Goal: Use online tool/utility: Utilize a website feature to perform a specific function

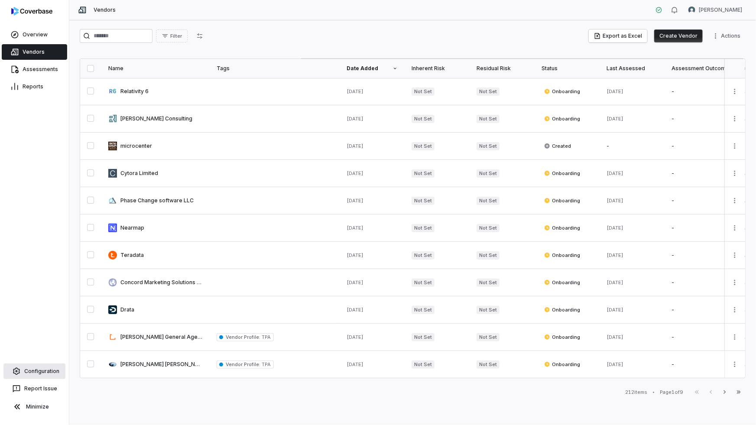
drag, startPoint x: 43, startPoint y: 370, endPoint x: 44, endPoint y: 365, distance: 5.7
click at [43, 370] on link "Configuration" at bounding box center [34, 371] width 62 height 16
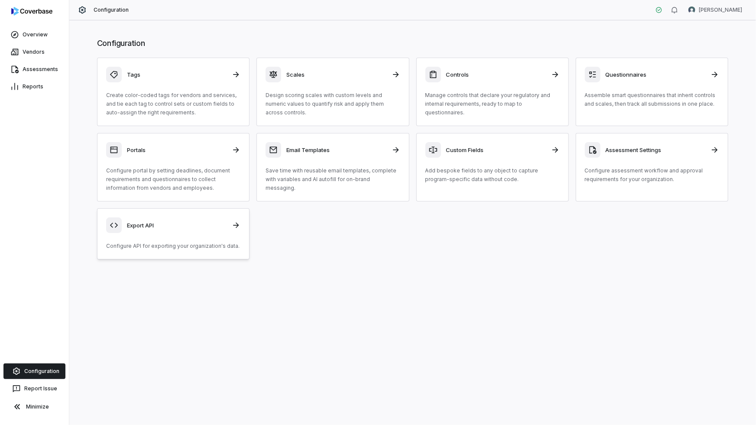
click at [182, 239] on div "Export API Configure API for exporting your organization's data." at bounding box center [173, 233] width 134 height 33
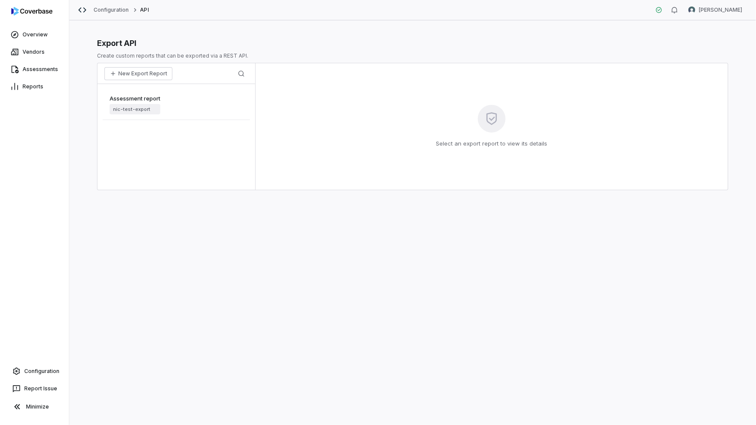
click at [205, 95] on div "Assessment report nic-test-export" at bounding box center [176, 104] width 147 height 31
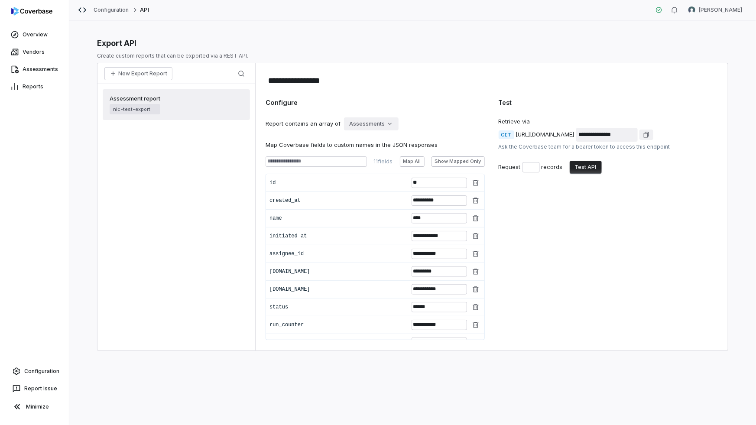
click at [592, 162] on button "Test API" at bounding box center [586, 167] width 32 height 13
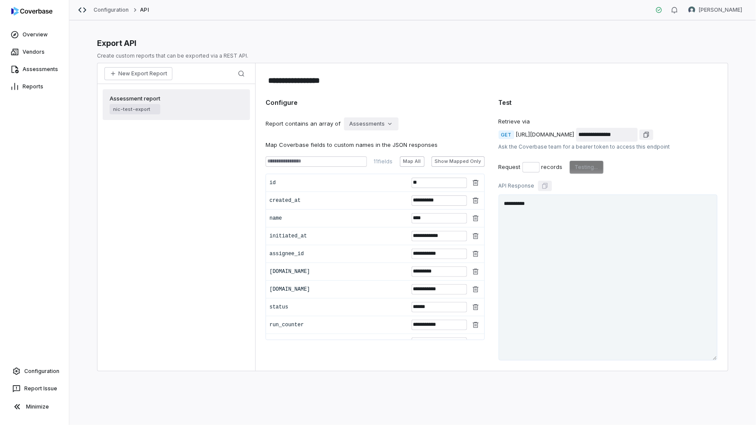
type textarea "**********"
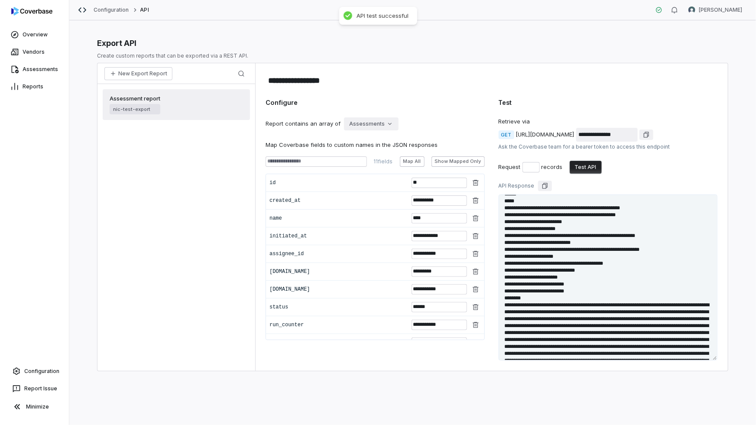
scroll to position [2373, 0]
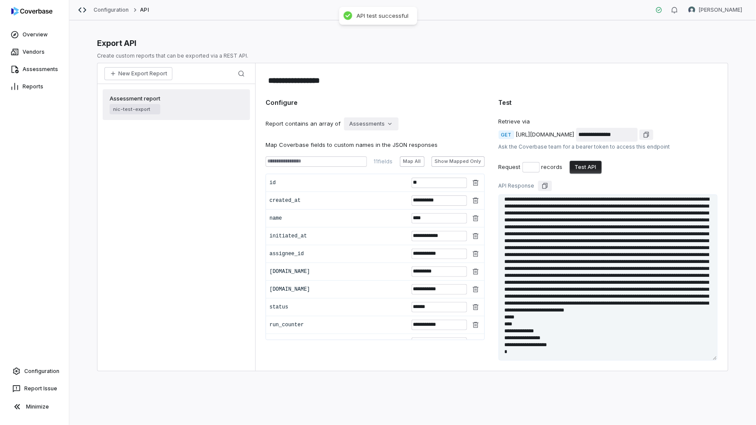
drag, startPoint x: 563, startPoint y: 344, endPoint x: 591, endPoint y: 344, distance: 28.2
click at [587, 344] on textarea at bounding box center [607, 277] width 219 height 166
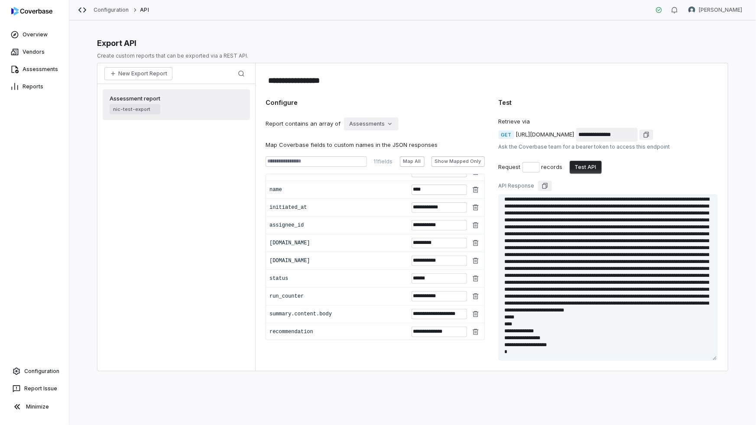
scroll to position [2294, 0]
drag, startPoint x: 539, startPoint y: 248, endPoint x: 627, endPoint y: 250, distance: 87.5
click at [627, 250] on textarea at bounding box center [607, 277] width 219 height 166
click at [585, 282] on textarea at bounding box center [607, 277] width 219 height 166
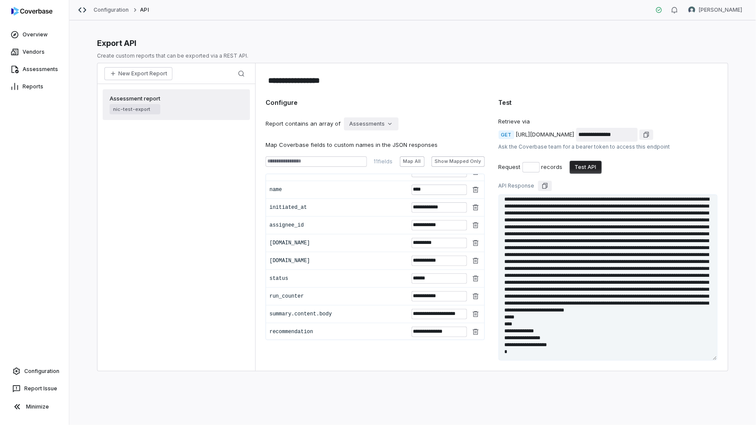
click at [568, 280] on textarea at bounding box center [607, 277] width 219 height 166
click at [563, 297] on textarea at bounding box center [607, 277] width 219 height 166
drag, startPoint x: 577, startPoint y: 280, endPoint x: 577, endPoint y: 310, distance: 29.9
click at [577, 310] on textarea at bounding box center [607, 277] width 219 height 166
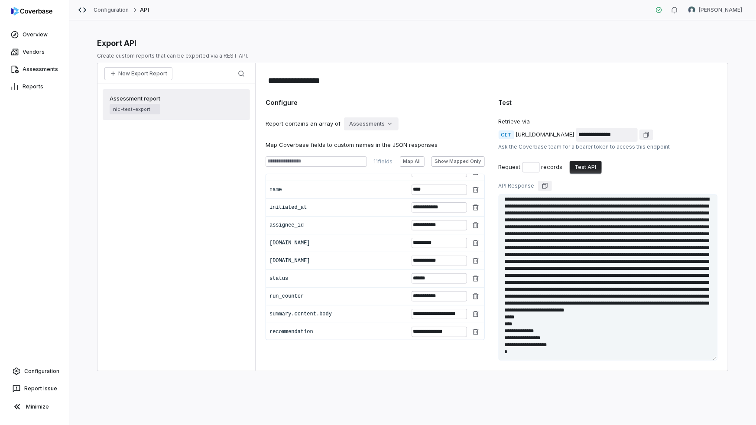
click at [561, 312] on textarea at bounding box center [607, 277] width 219 height 166
drag, startPoint x: 562, startPoint y: 302, endPoint x: 608, endPoint y: 276, distance: 52.5
click at [608, 276] on textarea at bounding box center [607, 277] width 219 height 166
click at [571, 268] on textarea at bounding box center [607, 277] width 219 height 166
